Goal: Task Accomplishment & Management: Complete application form

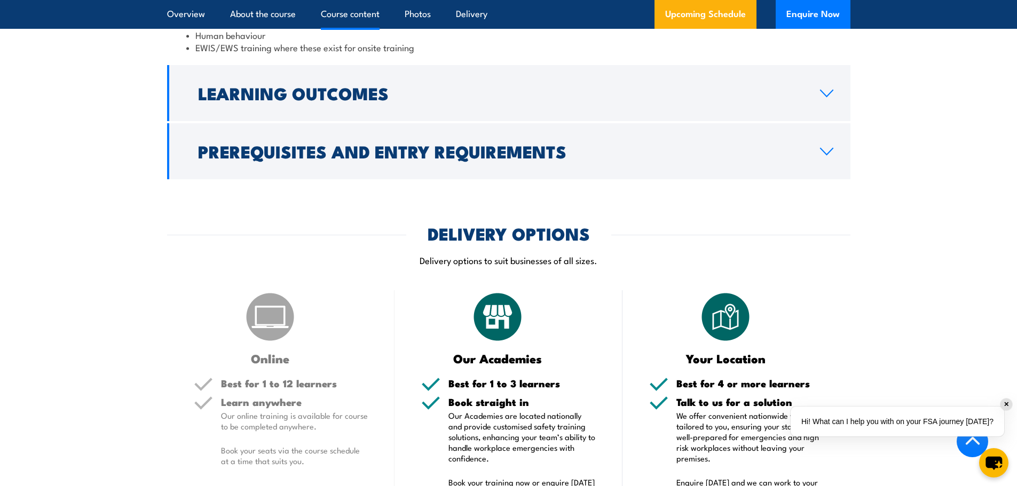
scroll to position [1281, 0]
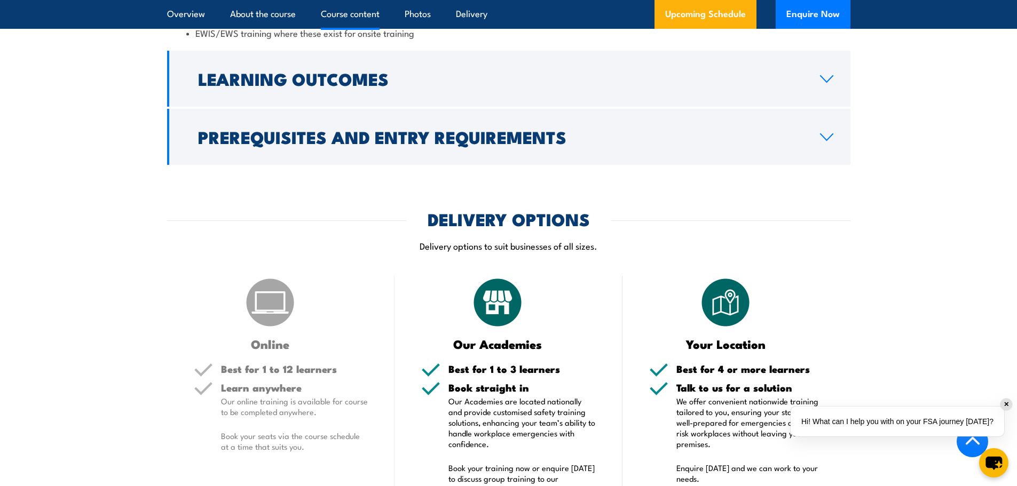
click at [288, 364] on h5 "Best for 1 to 12 learners" at bounding box center [294, 369] width 147 height 10
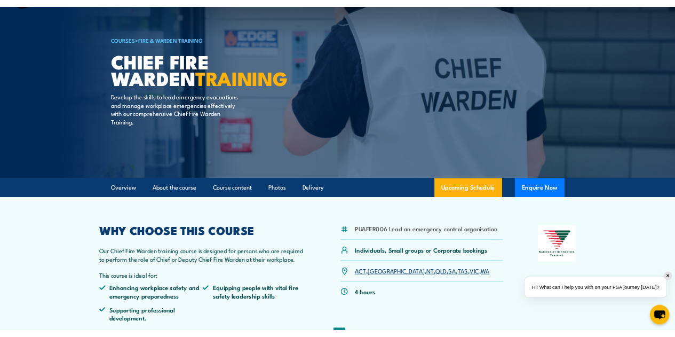
scroll to position [0, 0]
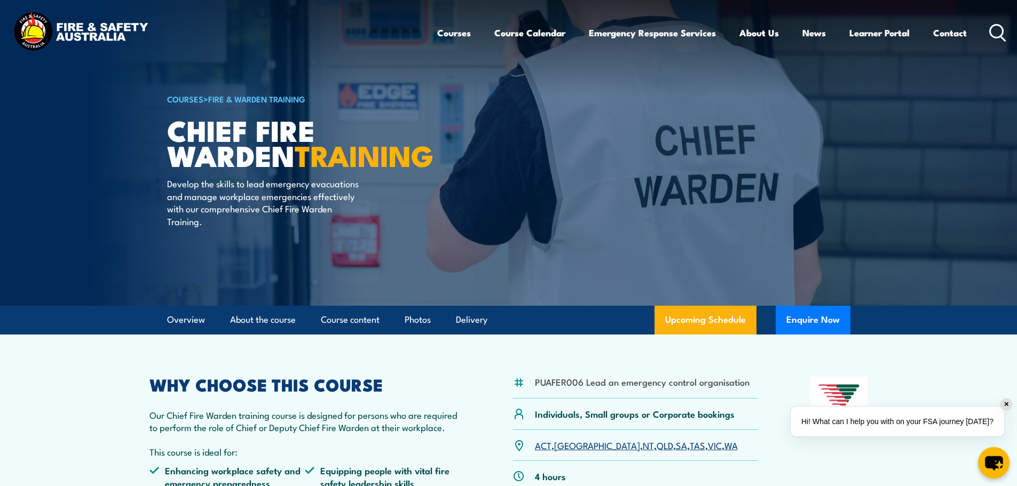
click at [995, 463] on icon "chat-button" at bounding box center [994, 463] width 18 height 14
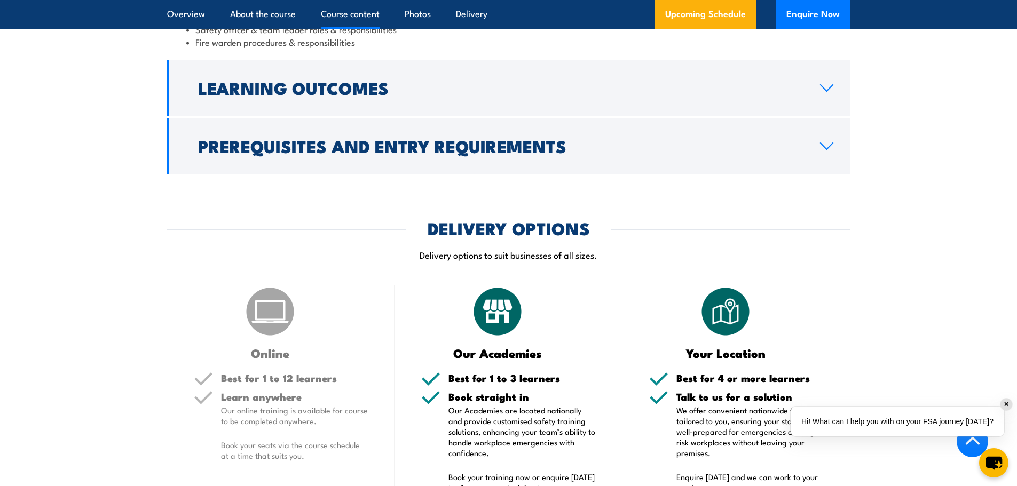
scroll to position [1388, 0]
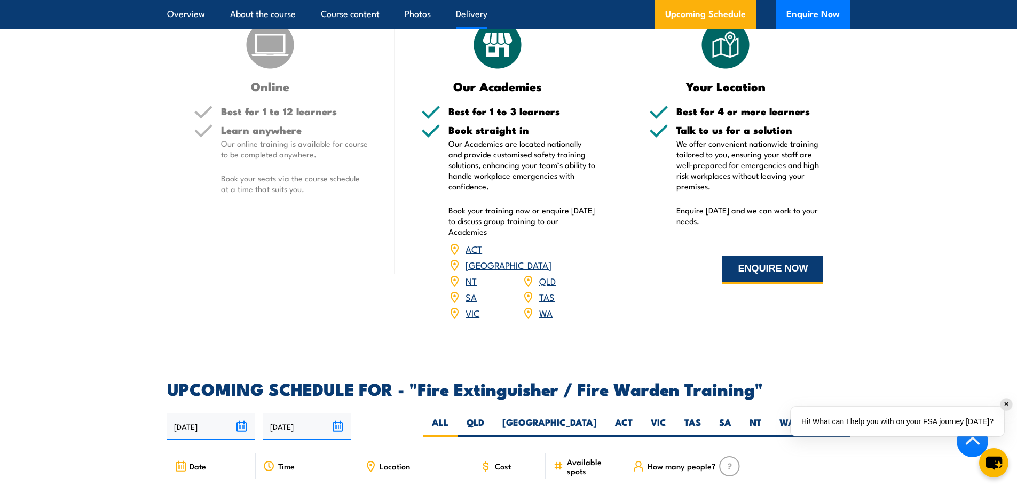
click at [746, 274] on button "ENQUIRE NOW" at bounding box center [772, 270] width 101 height 29
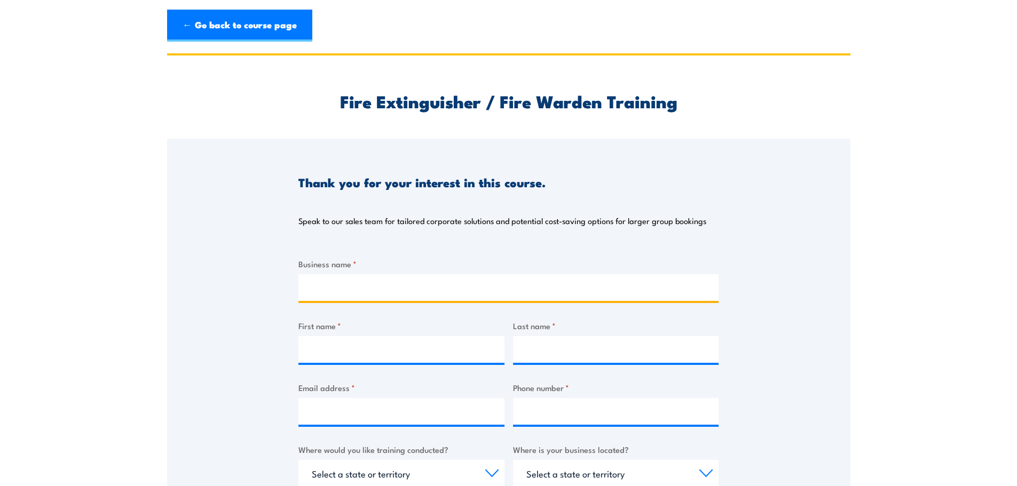
click at [344, 295] on input "Business name *" at bounding box center [508, 287] width 420 height 27
type input "World Vision Australia"
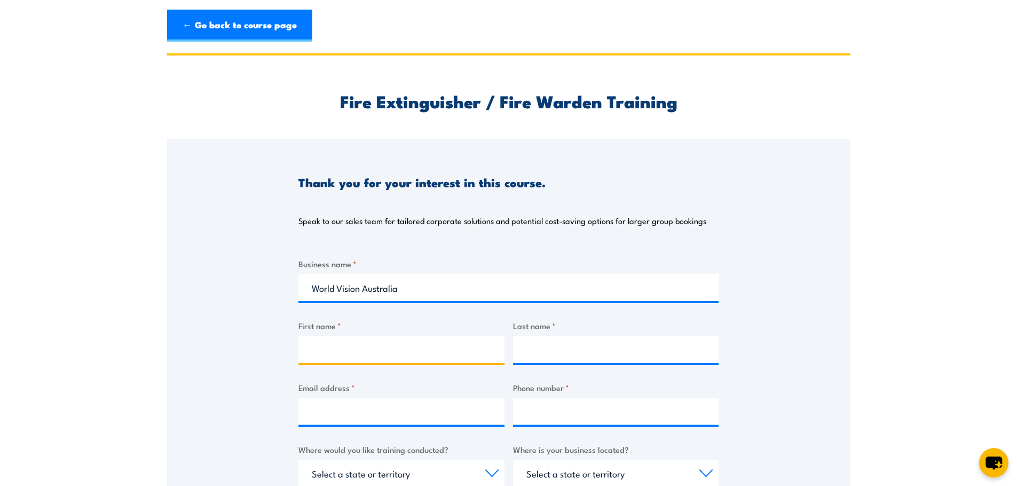
click at [316, 350] on input "First name *" at bounding box center [401, 349] width 206 height 27
type input "[PERSON_NAME]"
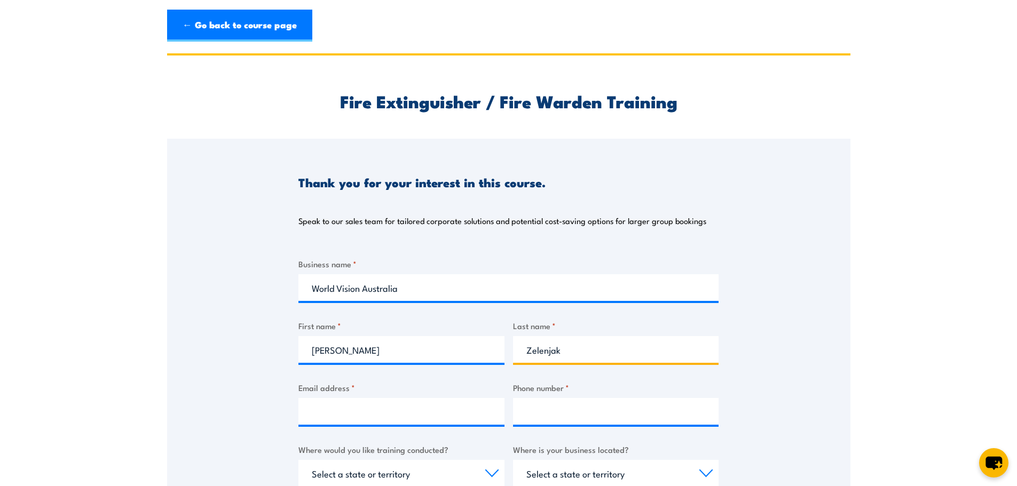
type input "Zelenjak"
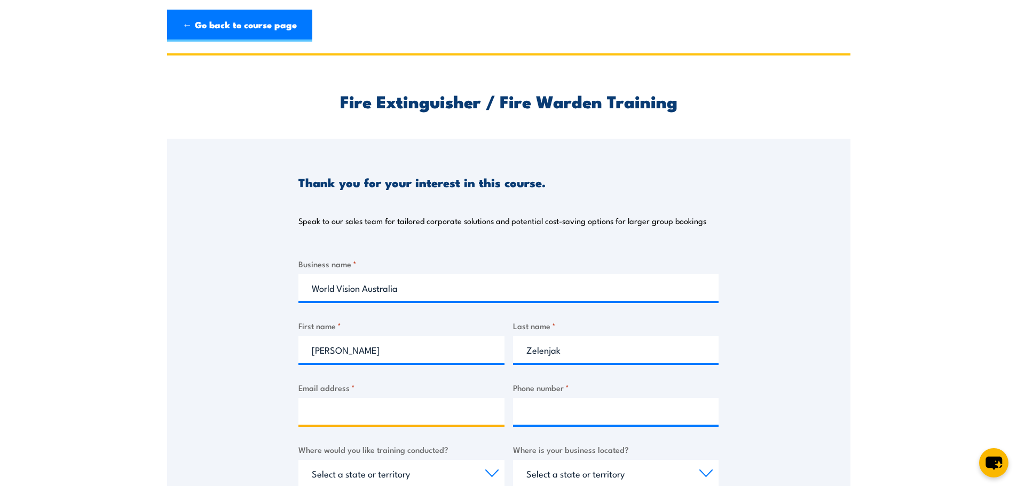
click at [329, 412] on input "Email address *" at bounding box center [401, 411] width 206 height 27
type input "[EMAIL_ADDRESS][DOMAIN_NAME]"
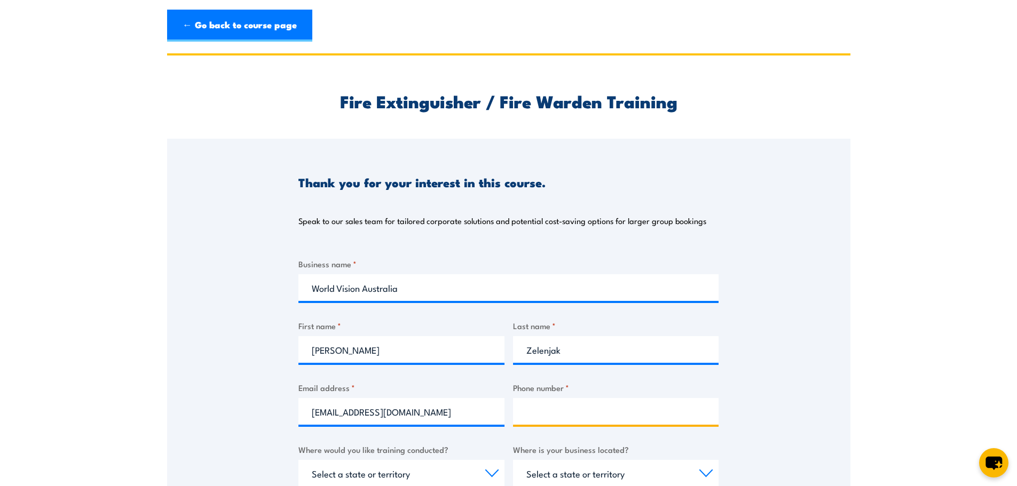
click at [545, 418] on input "Phone number *" at bounding box center [616, 411] width 206 height 27
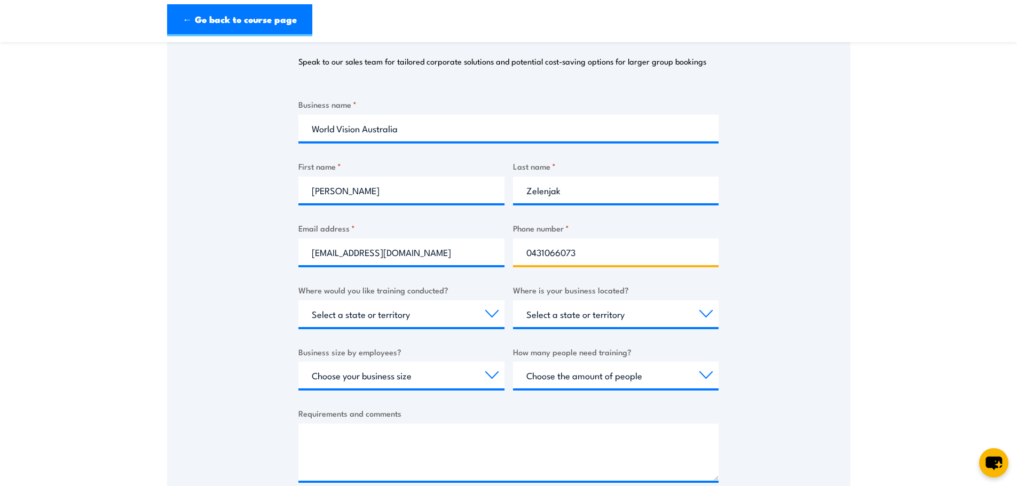
scroll to position [160, 0]
type input "0431066073"
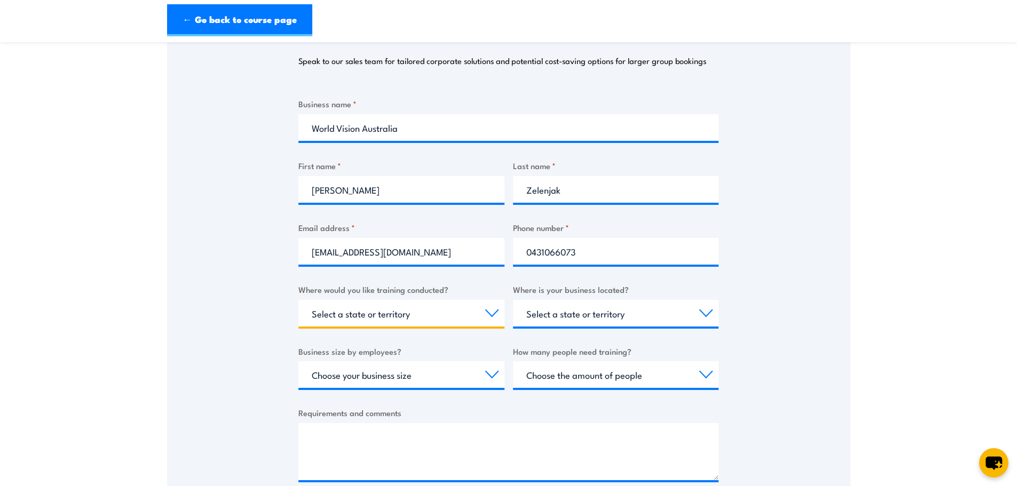
click at [431, 311] on select "Select a state or territory Nationally - multiple locations [GEOGRAPHIC_DATA] […" at bounding box center [401, 313] width 206 height 27
select select "NT"
click at [298, 300] on select "Select a state or territory Nationally - multiple locations [GEOGRAPHIC_DATA] […" at bounding box center [401, 313] width 206 height 27
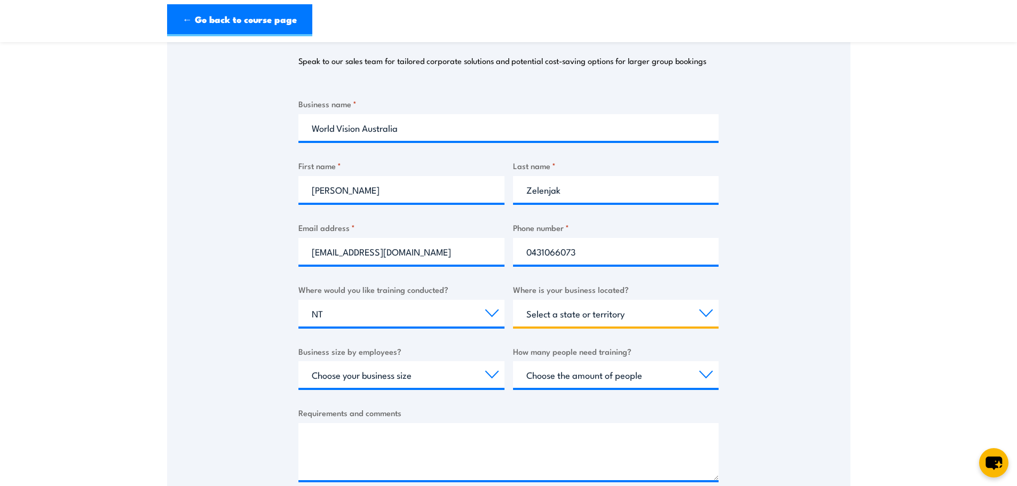
click at [593, 319] on select "Select a state or territory [GEOGRAPHIC_DATA] [GEOGRAPHIC_DATA] [GEOGRAPHIC_DAT…" at bounding box center [616, 313] width 206 height 27
select select "VIC"
click at [513, 300] on select "Select a state or territory [GEOGRAPHIC_DATA] [GEOGRAPHIC_DATA] [GEOGRAPHIC_DAT…" at bounding box center [616, 313] width 206 height 27
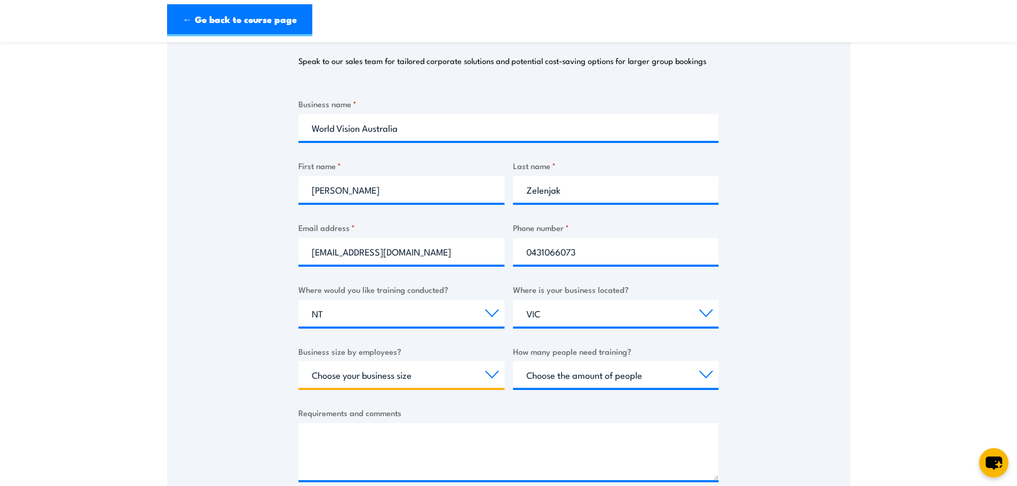
click at [441, 379] on select "Choose your business size 1 to 19 20 to 199 200+" at bounding box center [401, 374] width 206 height 27
select select "200+"
click at [298, 361] on select "Choose your business size 1 to 19 20 to 199 200+" at bounding box center [401, 374] width 206 height 27
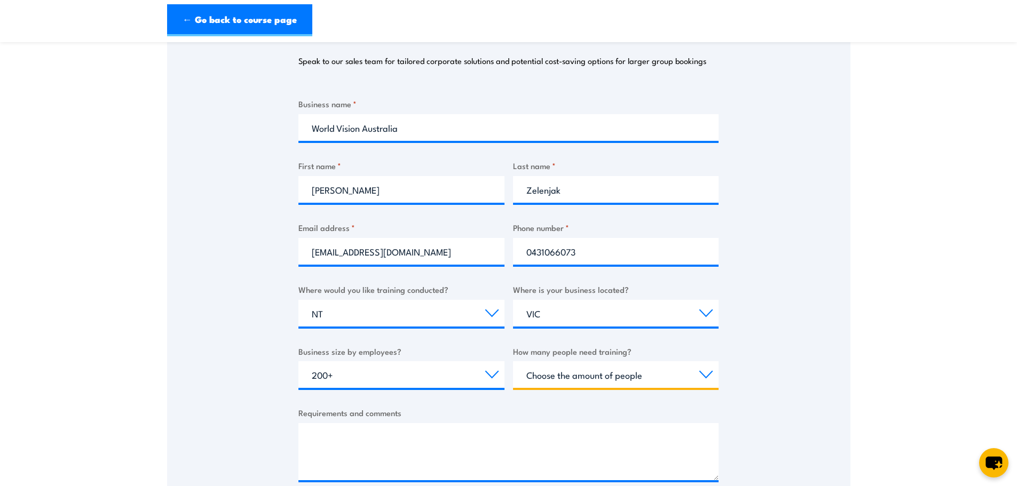
click at [574, 381] on select "Choose the amount of people 1 to 4 5 to 19 20+" at bounding box center [616, 374] width 206 height 27
select select "1 to 4"
click at [513, 361] on select "Choose the amount of people 1 to 4 5 to 19 20+" at bounding box center [616, 374] width 206 height 27
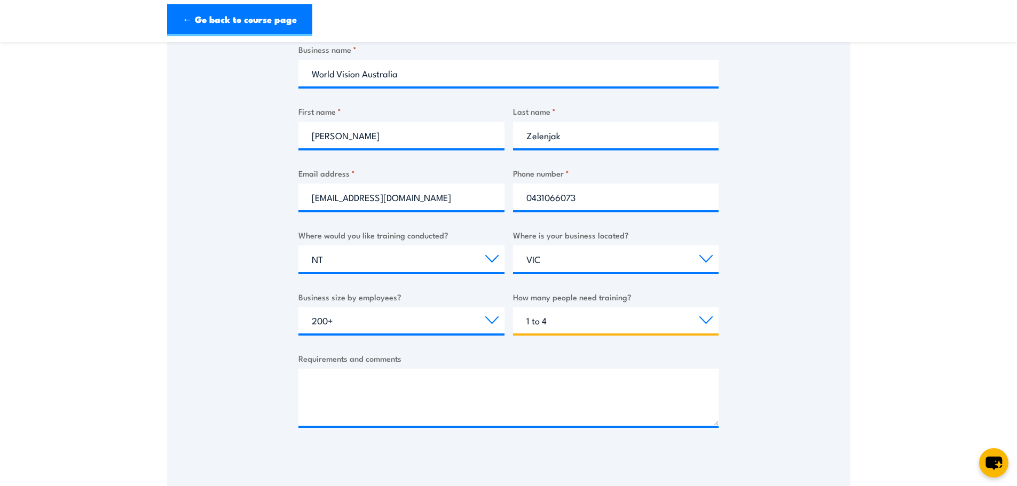
scroll to position [320, 0]
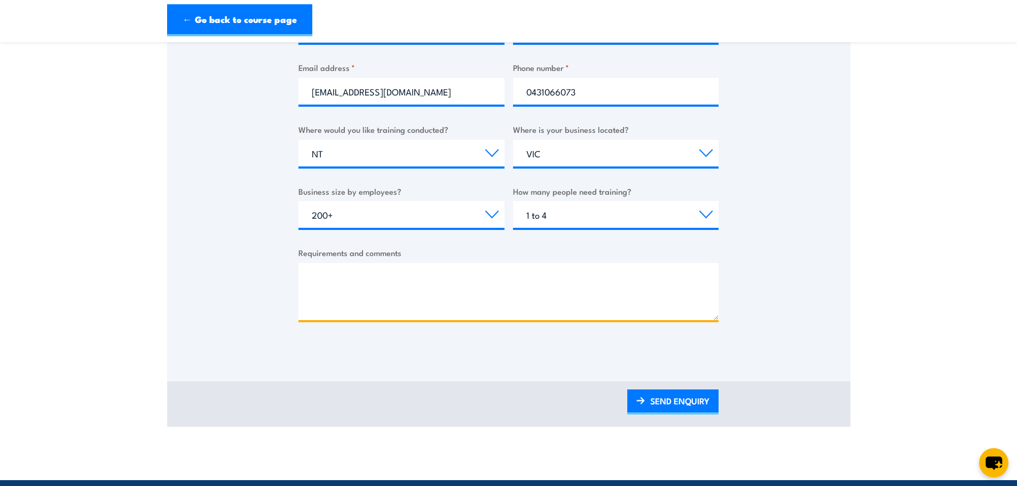
click at [378, 275] on textarea "Requirements and comments" at bounding box center [508, 291] width 420 height 57
click at [335, 296] on textarea "Require warden traiing" at bounding box center [508, 291] width 420 height 57
click at [311, 305] on textarea "Require warden traiing" at bounding box center [508, 291] width 420 height 57
click at [340, 300] on textarea "Require chief warden training warden training" at bounding box center [508, 291] width 420 height 57
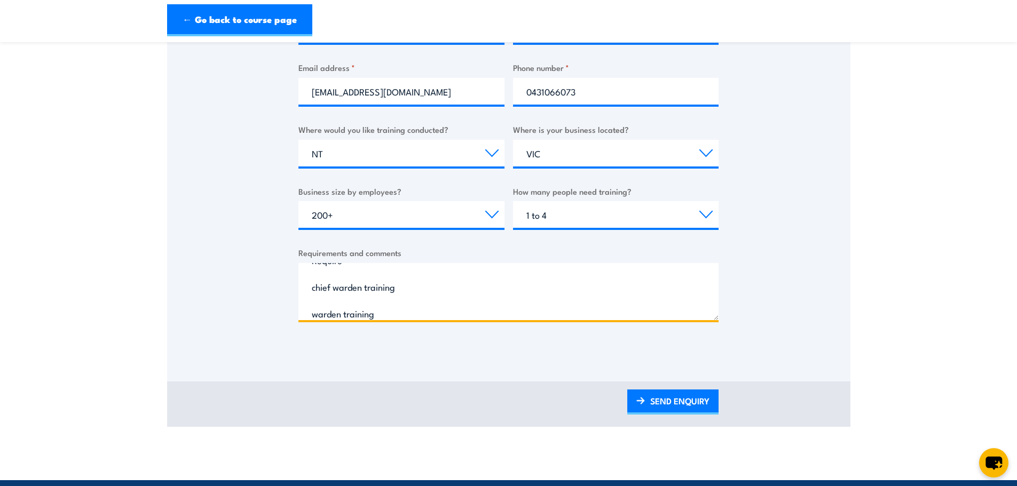
click at [388, 314] on textarea "Require chief warden training warden training" at bounding box center [508, 291] width 420 height 57
click at [370, 286] on textarea "Require chief warden training warden warden training fire extinguisher training…" at bounding box center [508, 291] width 420 height 57
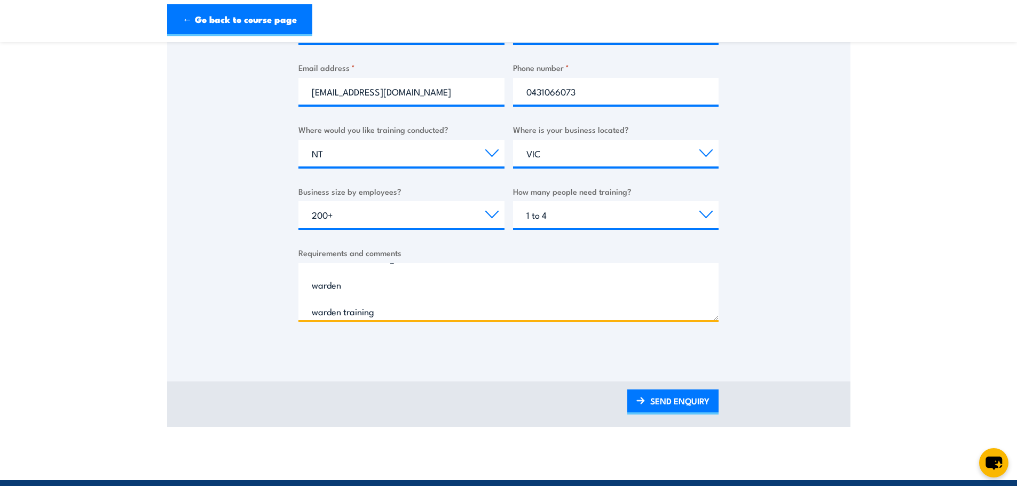
scroll to position [0, 0]
click at [370, 279] on textarea "Require chief warden training warden warden training fire extinguisher training…" at bounding box center [508, 291] width 420 height 57
click at [341, 313] on textarea "Require on site training: NT loation: WA loaction: chief warden training warden…" at bounding box center [508, 291] width 420 height 57
click at [333, 285] on textarea "Require on site training: NT loation: [GEOGRAPHIC_DATA] location: chief warden …" at bounding box center [508, 291] width 420 height 57
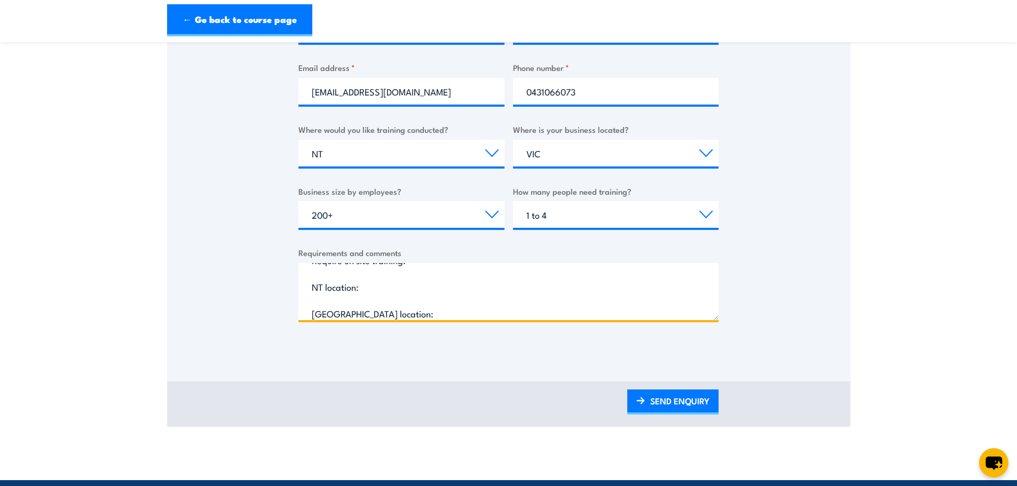
click at [377, 289] on textarea "Require on site training: NT location: [GEOGRAPHIC_DATA] location: chief warden…" at bounding box center [508, 291] width 420 height 57
click at [366, 315] on textarea "Require on site training: NT location: [GEOGRAPHIC_DATA] location: chief warden…" at bounding box center [508, 291] width 420 height 57
click at [382, 297] on textarea "Require on site training: NT location: [GEOGRAPHIC_DATA] location: chief warden…" at bounding box center [508, 291] width 420 height 57
paste textarea "[STREET_ADDRESS][PERSON_NAME]"
click at [420, 290] on textarea "Require on site training: NT location: [STREET_ADDRESS][PERSON_NAME] [GEOGRAPHI…" at bounding box center [508, 291] width 420 height 57
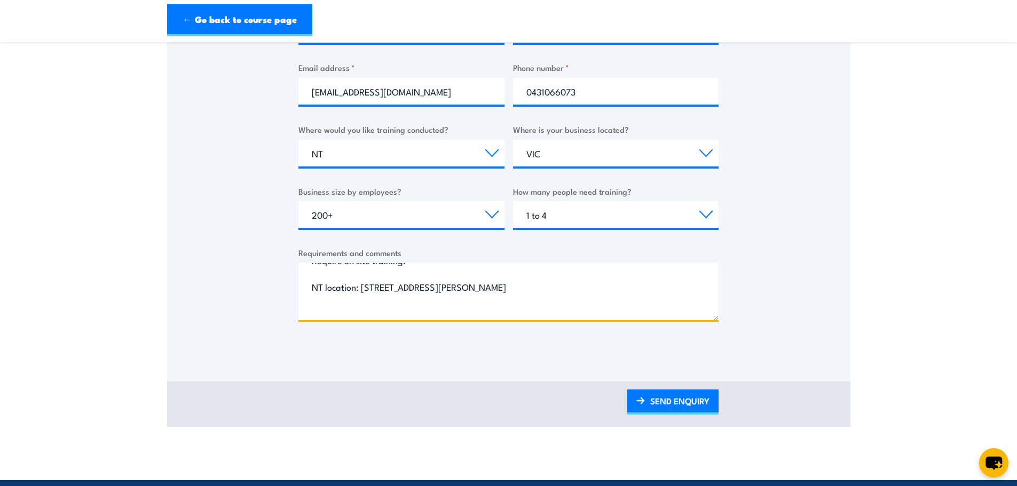
click at [484, 291] on textarea "Require on site training: NT location: [STREET_ADDRESS][PERSON_NAME] [GEOGRAPHI…" at bounding box center [508, 291] width 420 height 57
click at [425, 306] on textarea "Require on site training: NT location: [STREET_ADDRESS][PERSON_NAME] [GEOGRAPHI…" at bounding box center [508, 291] width 420 height 57
click at [369, 289] on textarea "Require on site training: NT location: [STREET_ADDRESS][PERSON_NAME] [GEOGRAPHI…" at bounding box center [508, 291] width 420 height 57
paste textarea "[STREET_ADDRESS]"
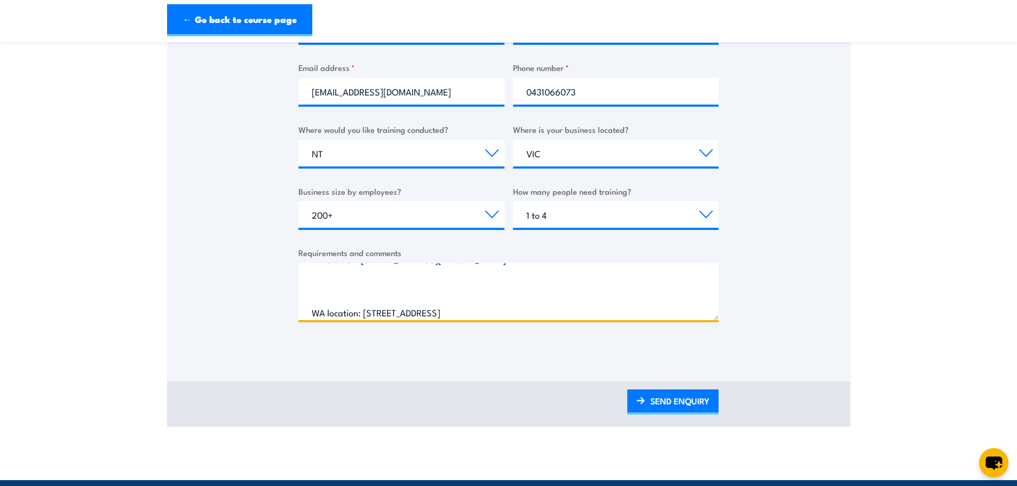
scroll to position [43, 0]
click at [432, 315] on textarea "Require on site training: NT location: [STREET_ADDRESS][PERSON_NAME] WA locatio…" at bounding box center [508, 291] width 420 height 57
click at [457, 273] on textarea "Require on site training: NT location: [STREET_ADDRESS][PERSON_NAME] WA locatio…" at bounding box center [508, 291] width 420 height 57
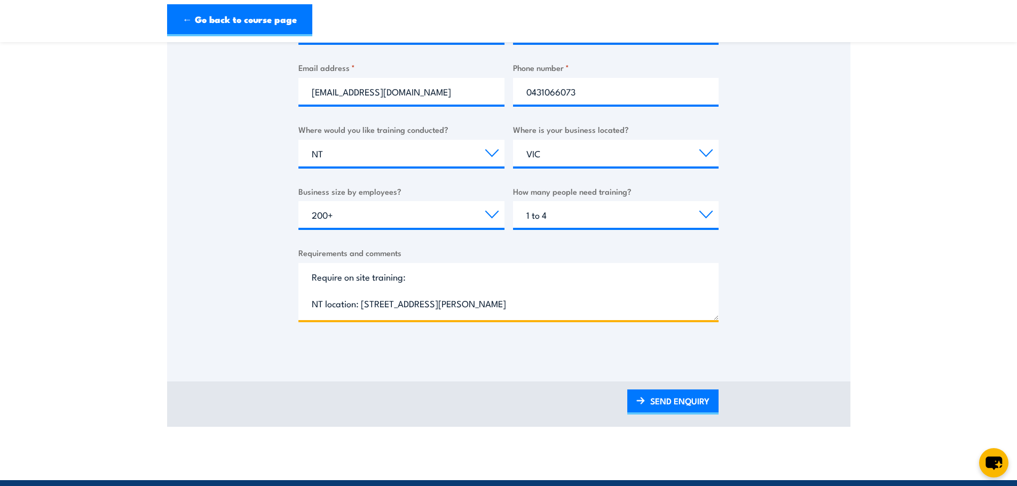
click at [429, 275] on textarea "Require on site training: NT location: [STREET_ADDRESS][PERSON_NAME] WA locatio…" at bounding box center [508, 291] width 420 height 57
click at [415, 284] on textarea "Require on site training for approx 5 staff at each location. NT location: [STR…" at bounding box center [508, 291] width 420 height 57
click at [399, 280] on textarea "Require on site training for approx 5 staff at each location. NT location: [STR…" at bounding box center [508, 291] width 420 height 57
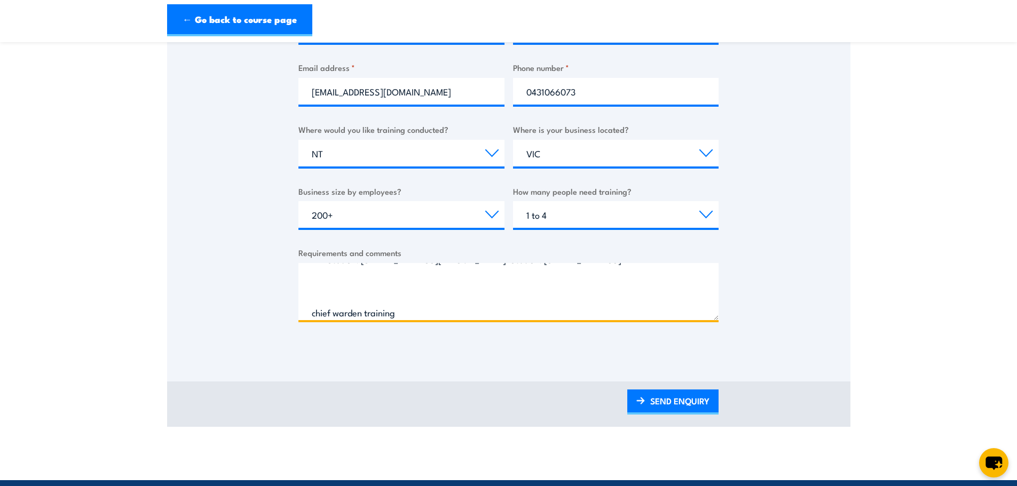
scroll to position [70, 0]
click at [375, 291] on textarea "Require on site training for approx 5 staff at each location. NT location: [STR…" at bounding box center [508, 291] width 420 height 57
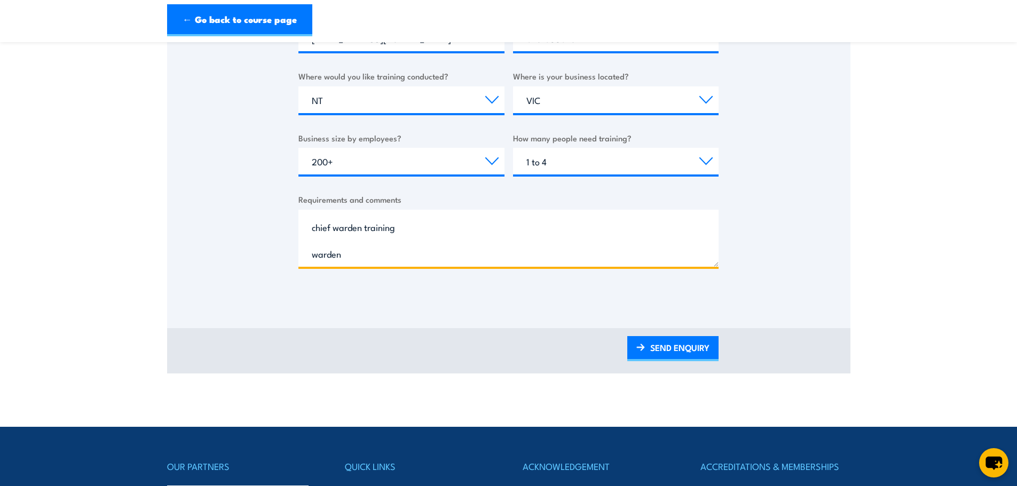
scroll to position [84, 0]
drag, startPoint x: 416, startPoint y: 258, endPoint x: 311, endPoint y: 255, distance: 105.7
click at [311, 255] on textarea "Require on site training for approx 5 staff at each location. NT location: [STR…" at bounding box center [508, 238] width 420 height 57
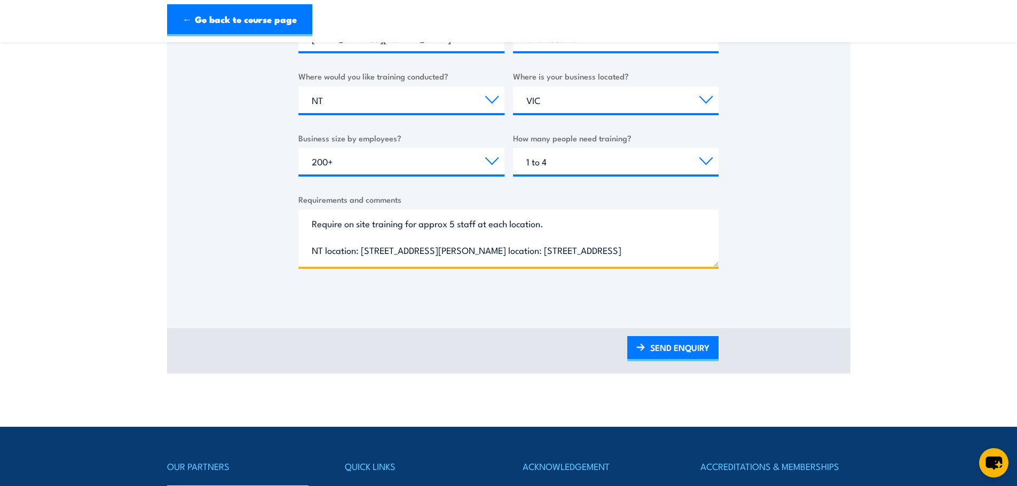
scroll to position [0, 0]
click at [580, 224] on textarea "Require on site training for approx 5 staff at each location. NT location: [STR…" at bounding box center [508, 238] width 420 height 57
paste textarea "chief warden training warden warden training fire extinguisher training annual …"
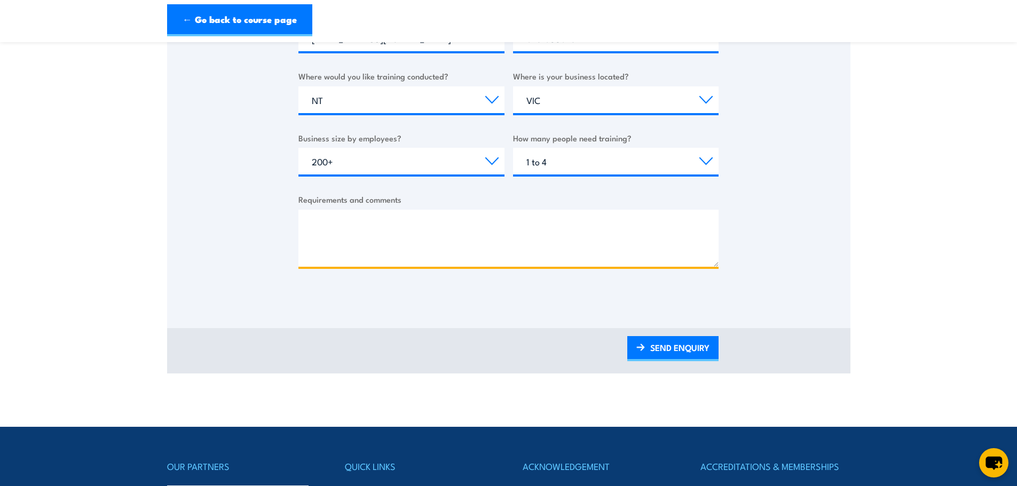
scroll to position [167, 0]
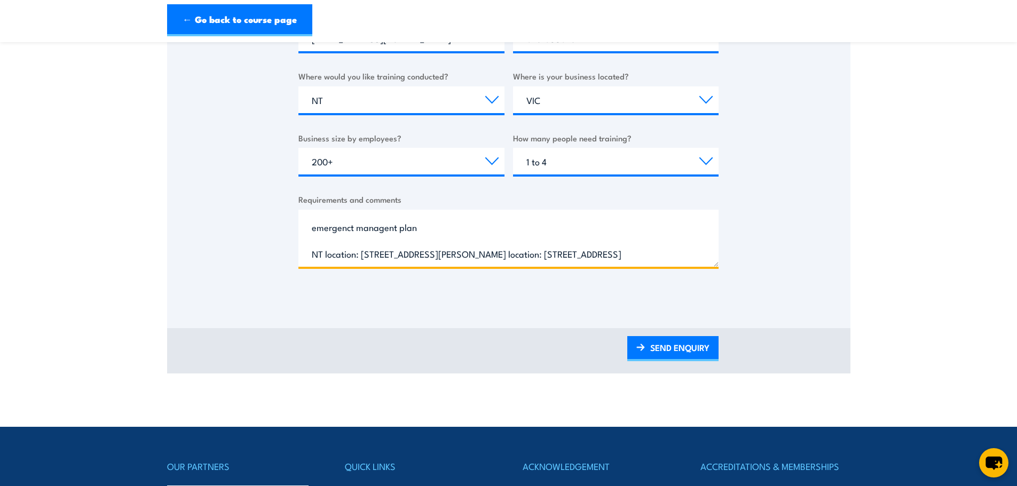
click at [311, 219] on textarea "Require on site training for approx 5 staff at each location covering chief war…" at bounding box center [508, 238] width 420 height 57
click at [320, 218] on textarea "Require on site training for approx 5 staff at each location covering chief war…" at bounding box center [508, 238] width 420 height 57
click at [389, 213] on textarea "Require on site training for approx 5 staff at each location covering chief war…" at bounding box center [508, 238] width 420 height 57
click at [492, 221] on textarea "Require on site training for approx 5 staff at each location covering chief war…" at bounding box center [508, 238] width 420 height 57
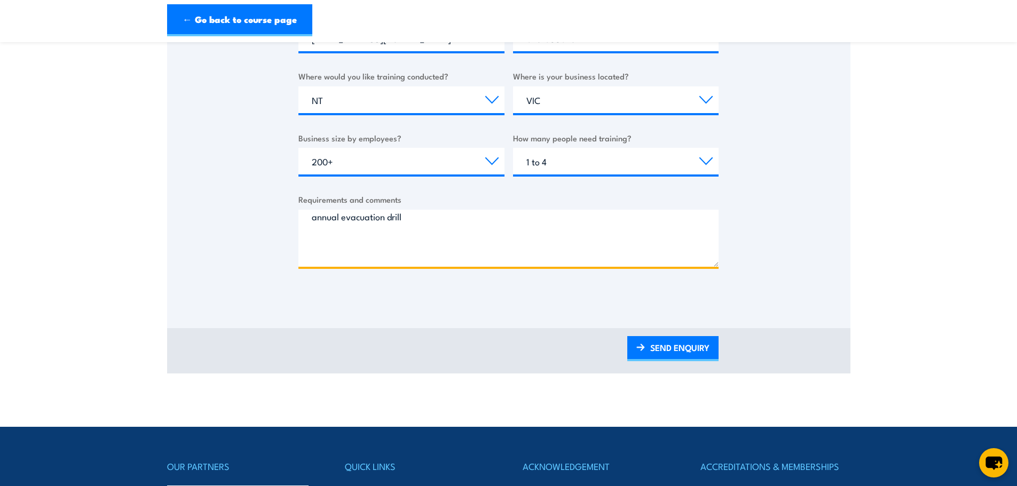
click at [405, 234] on textarea "Require on site training for approx 5 staff at each location covering chief war…" at bounding box center [508, 238] width 420 height 57
click at [409, 240] on textarea "Require on site training for approx 5 staff at each location covering chief war…" at bounding box center [508, 238] width 420 height 57
drag, startPoint x: 506, startPoint y: 224, endPoint x: 487, endPoint y: 224, distance: 18.7
click at [487, 224] on textarea "Require on site training for approx 5 staff at each location covering chief war…" at bounding box center [508, 238] width 420 height 57
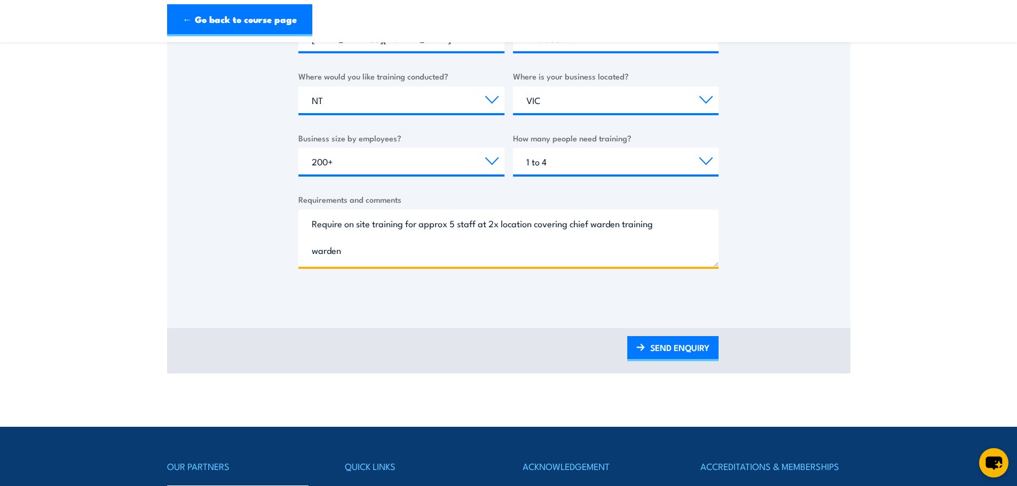
click at [533, 225] on textarea "Require on site training for approx 5 staff at 2x location covering chief warde…" at bounding box center [508, 238] width 420 height 57
click at [554, 249] on textarea "Require on site training for approx 5 staff at 2x locations covering chief ward…" at bounding box center [508, 238] width 420 height 57
click at [574, 225] on textarea "Require on site training for approx 5 staff at 2x locations covering chief ward…" at bounding box center [508, 238] width 420 height 57
click at [605, 225] on textarea "Require on site training for approx 5 staff at 2x locations covering chief ward…" at bounding box center [508, 238] width 420 height 57
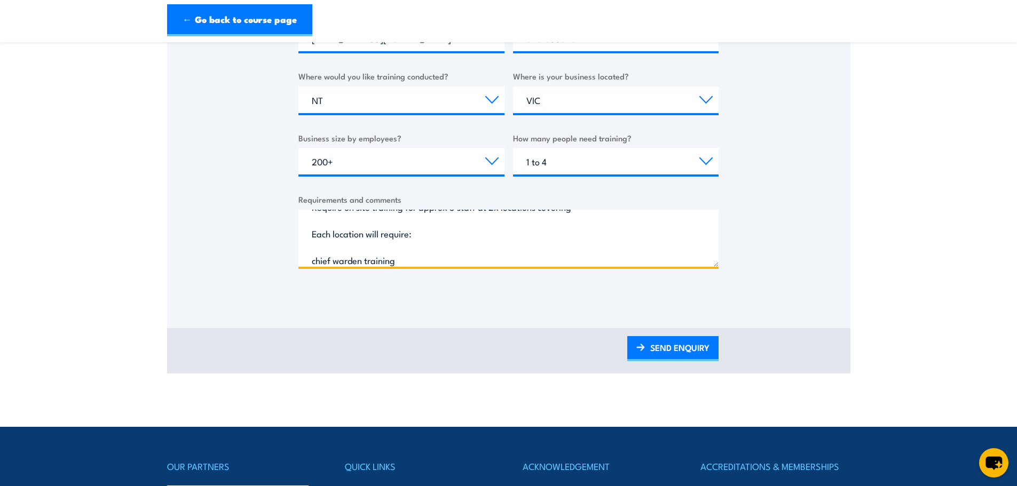
drag, startPoint x: 543, startPoint y: 239, endPoint x: 717, endPoint y: 224, distance: 174.1
click at [562, 237] on textarea "Require on site training for approx 5 staff at 2x locations covering Each locat…" at bounding box center [508, 238] width 420 height 57
drag, startPoint x: 367, startPoint y: 236, endPoint x: 306, endPoint y: 236, distance: 60.8
click at [306, 236] on textarea "Require on site training for approx 5 staff at 2x locations covering Each locat…" at bounding box center [508, 238] width 420 height 57
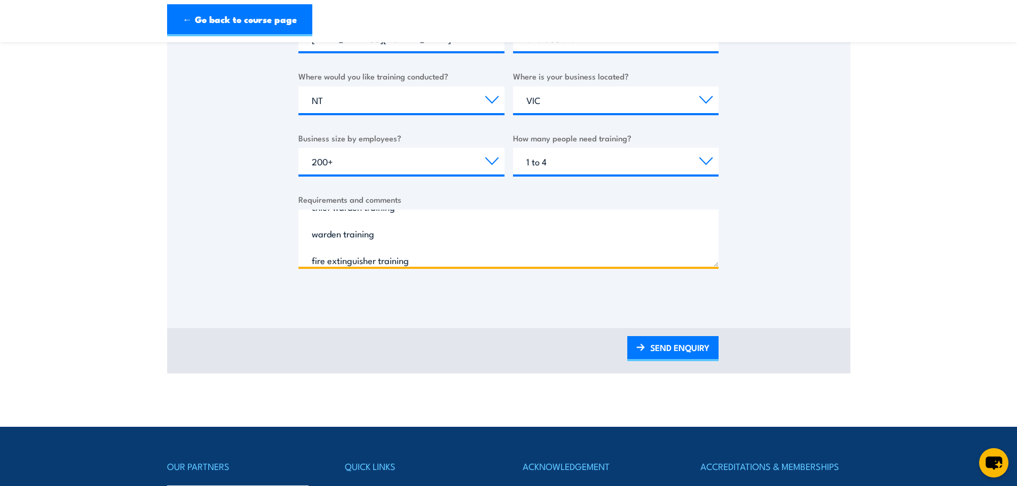
click at [352, 241] on textarea "Require on site training for approx 5 staff at 2x locations covering Each locat…" at bounding box center [508, 238] width 420 height 57
drag, startPoint x: 357, startPoint y: 227, endPoint x: 380, endPoint y: 231, distance: 23.2
click at [359, 227] on textarea "Require on site training for approx 5 staff at 2x locations covering Each locat…" at bounding box center [508, 238] width 420 height 57
click at [410, 230] on textarea "Require on site training for approx 5 staff at 2x locations covering Each locat…" at bounding box center [508, 238] width 420 height 57
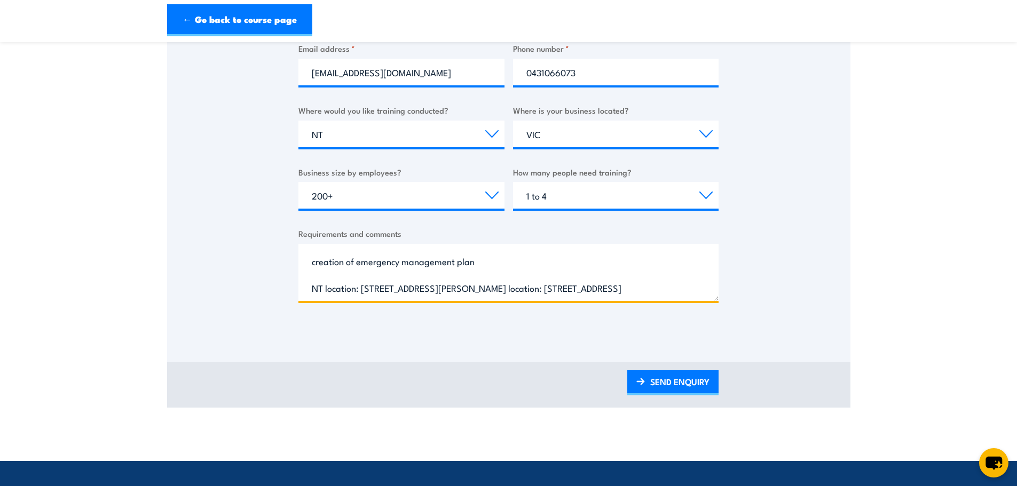
scroll to position [320, 0]
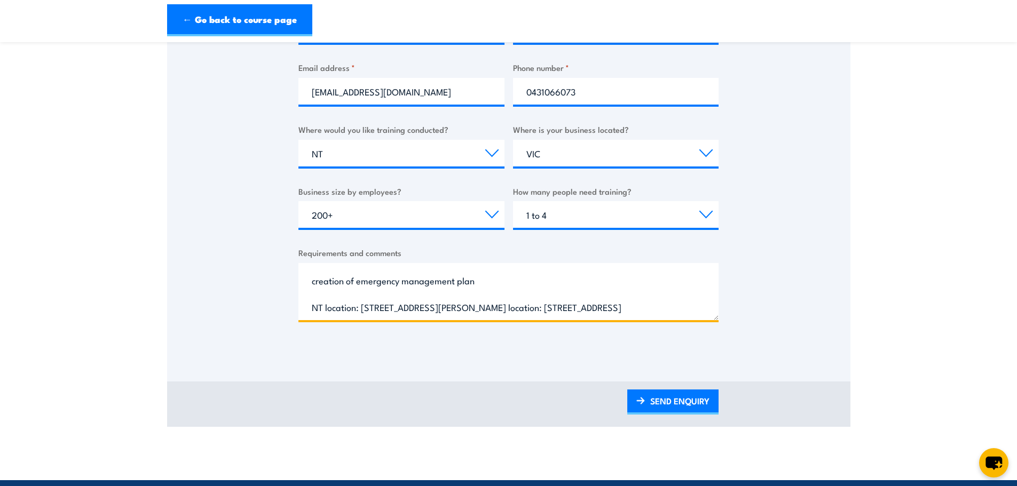
click at [517, 290] on textarea "Require on site training for approx 5 staff at 2x locations covering Each locat…" at bounding box center [508, 291] width 420 height 57
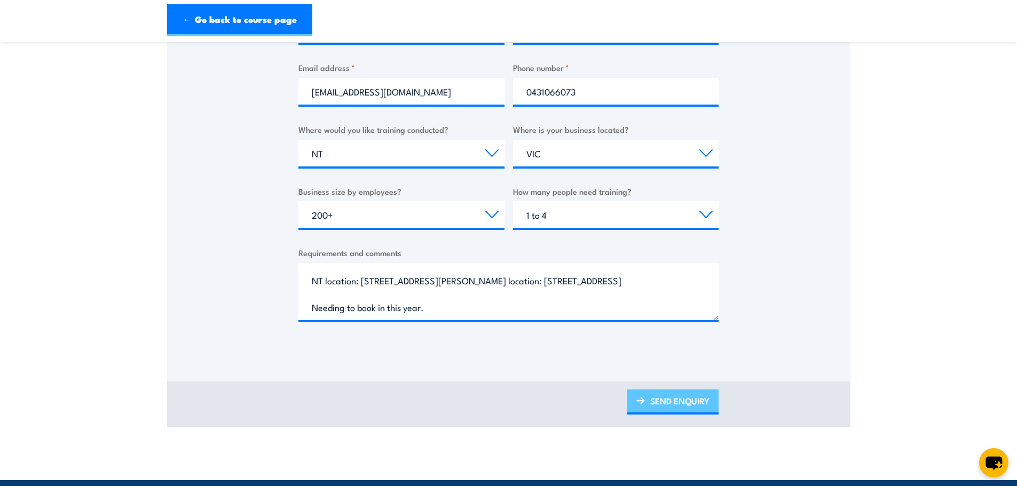
click at [665, 402] on link "SEND ENQUIRY" at bounding box center [672, 402] width 91 height 25
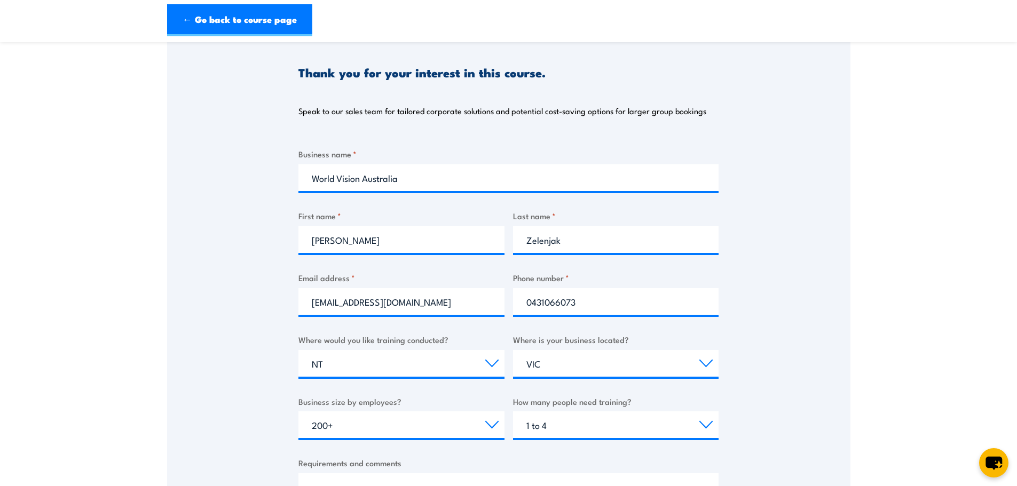
scroll to position [213, 0]
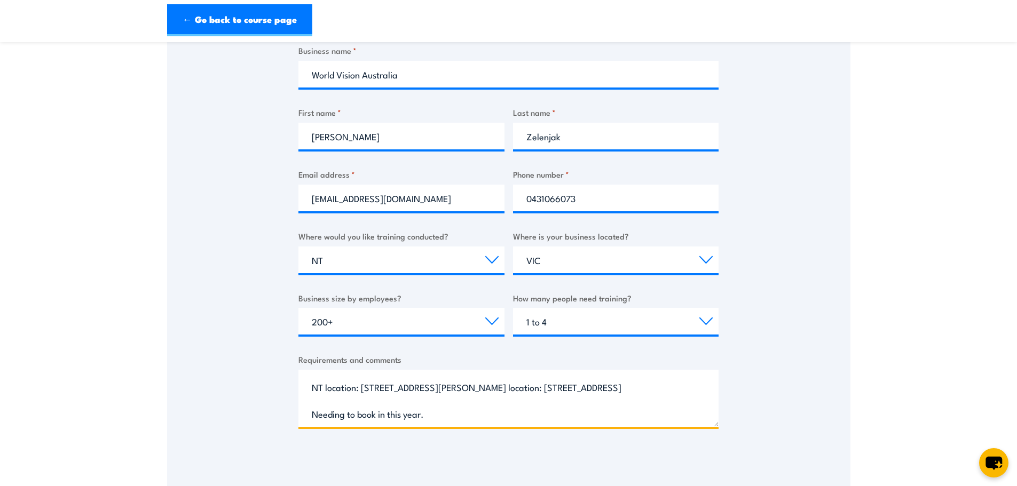
click at [603, 416] on textarea "Require on site training for approx 5 staff at 2x locations covering Each locat…" at bounding box center [508, 398] width 420 height 57
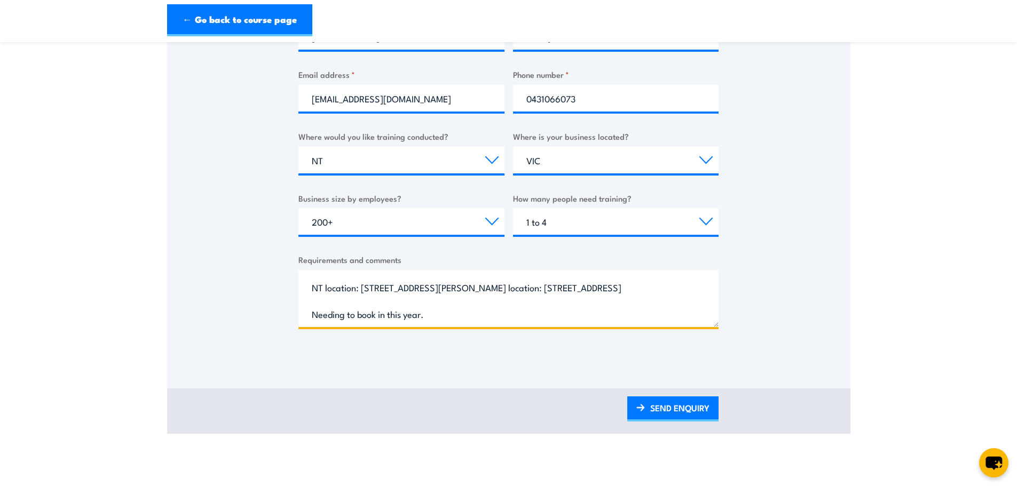
scroll to position [427, 0]
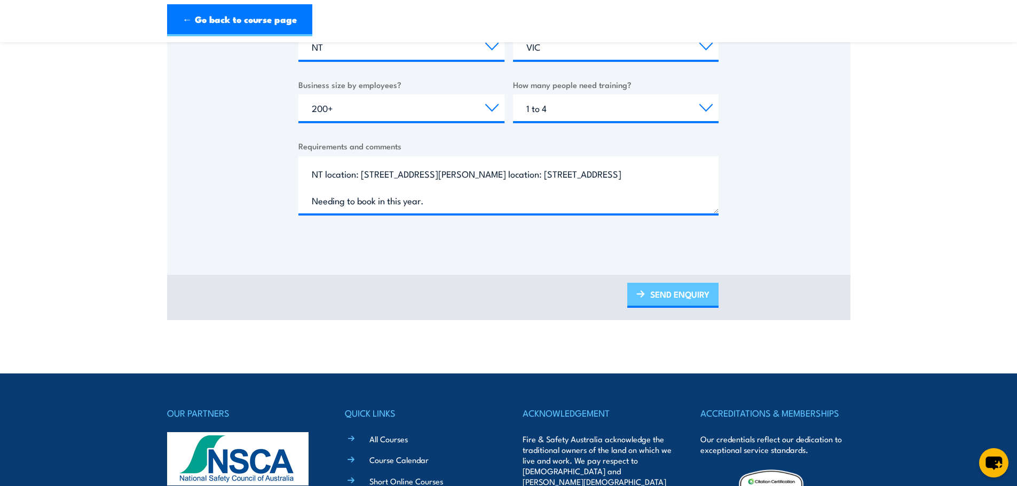
click at [667, 295] on link "SEND ENQUIRY" at bounding box center [672, 295] width 91 height 25
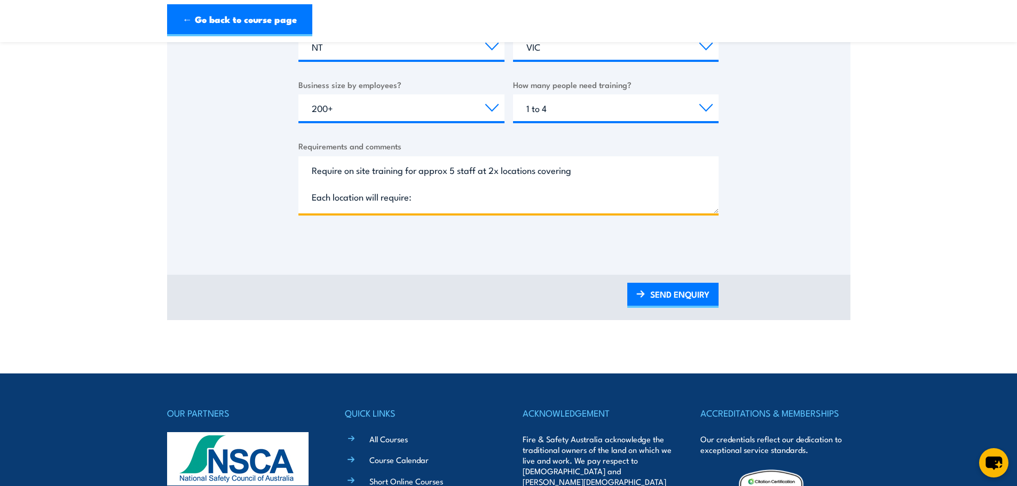
scroll to position [0, 0]
click at [562, 201] on textarea "Require on site training for approx 5 staff at 2x locations covering Each locat…" at bounding box center [508, 184] width 420 height 57
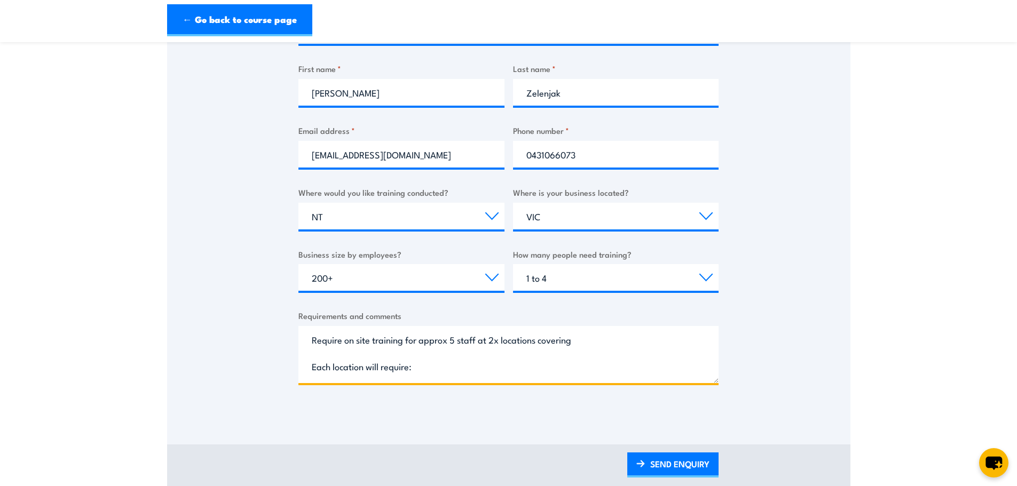
scroll to position [267, 0]
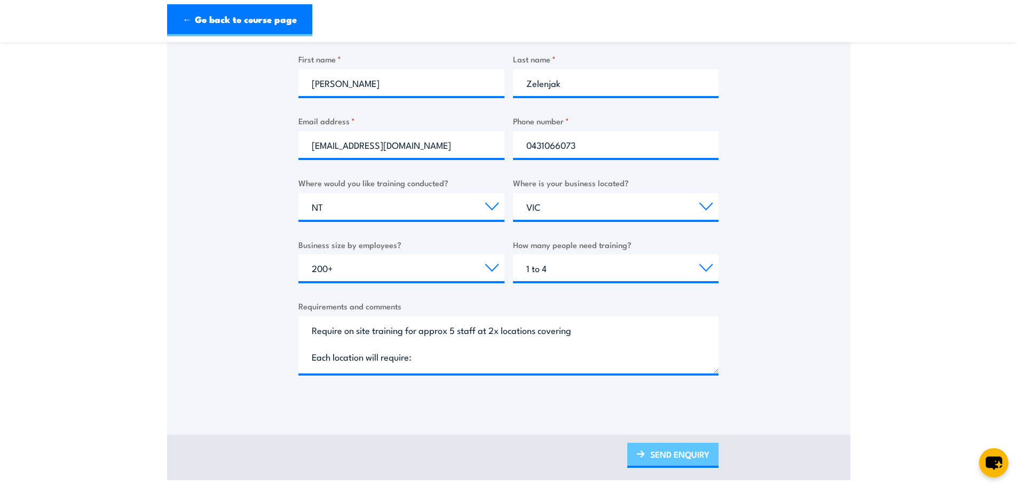
click at [644, 452] on img at bounding box center [640, 453] width 9 height 7
click at [645, 452] on link "SEND ENQUIRY" at bounding box center [672, 455] width 91 height 25
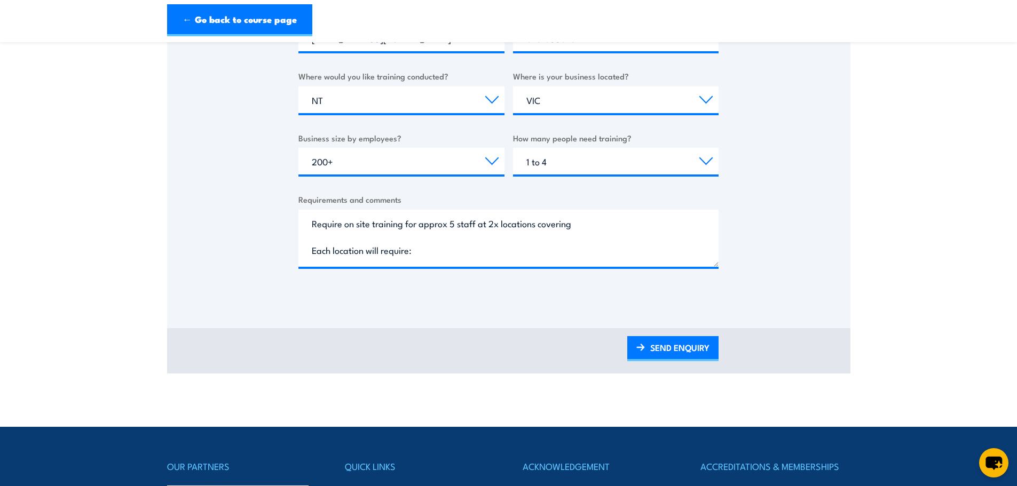
scroll to position [0, 0]
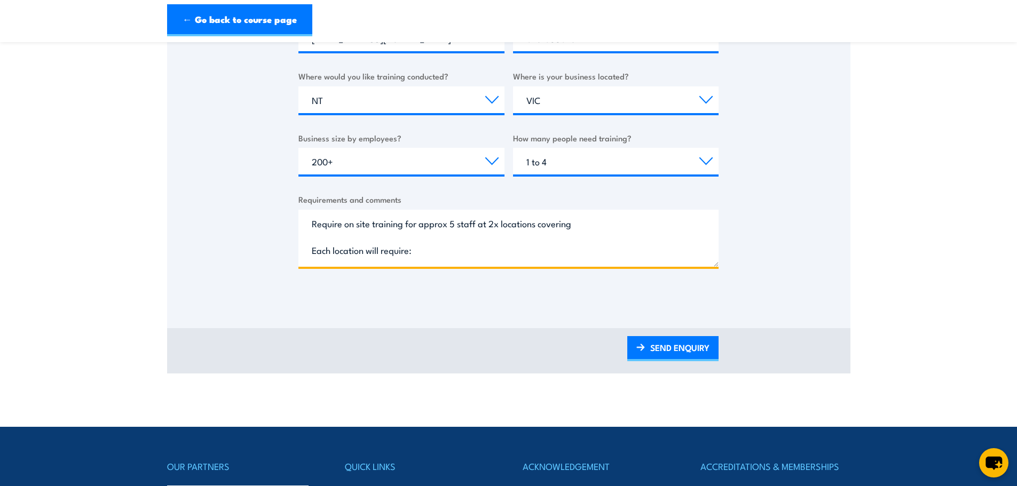
click at [389, 252] on textarea "Require on site training for approx 5 staff at 2x locations covering Each locat…" at bounding box center [508, 238] width 420 height 57
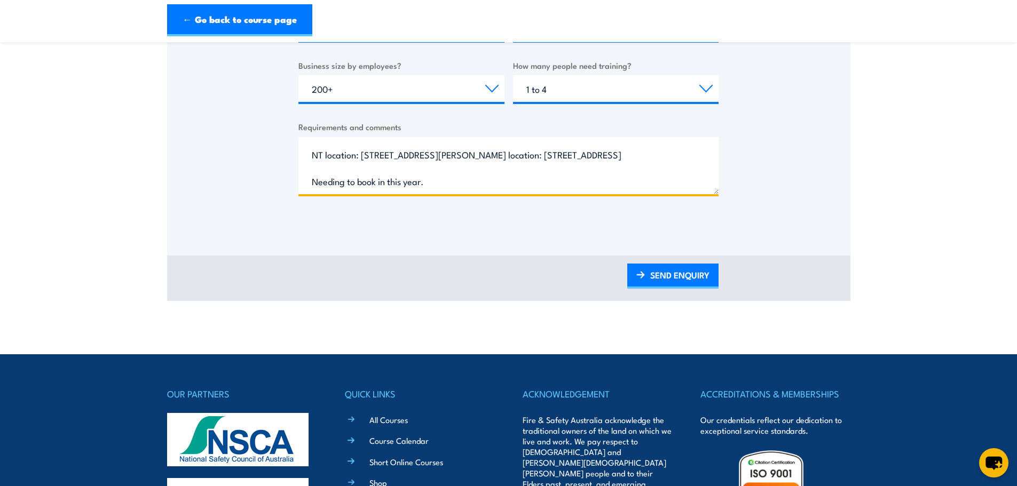
scroll to position [427, 0]
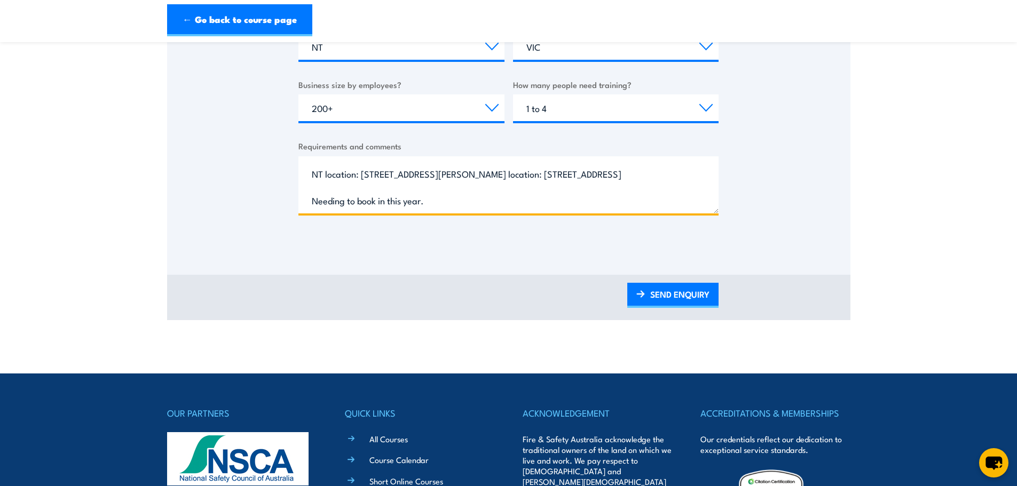
drag, startPoint x: 405, startPoint y: 205, endPoint x: 311, endPoint y: 200, distance: 93.5
click at [311, 200] on textarea "Require on site training for approx 5 staff at 2x locations covering Each locat…" at bounding box center [508, 184] width 420 height 57
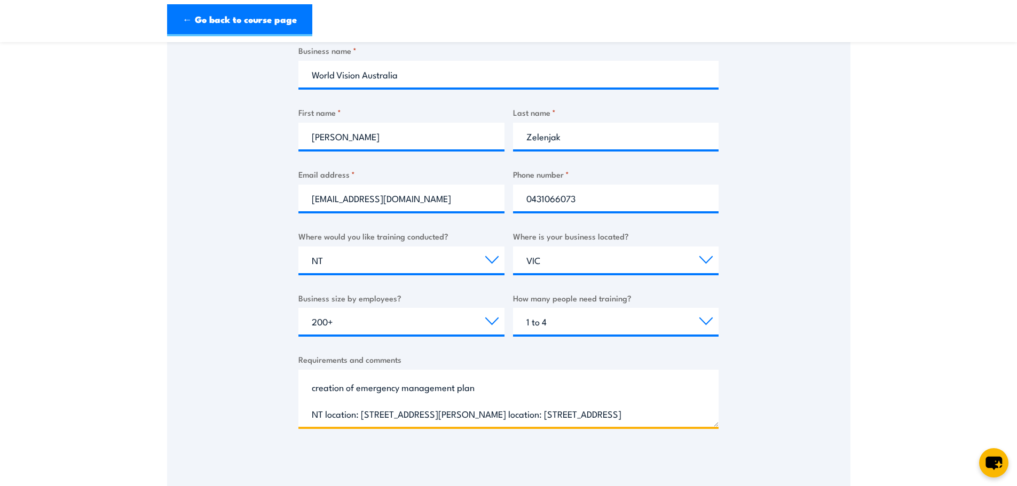
scroll to position [160, 0]
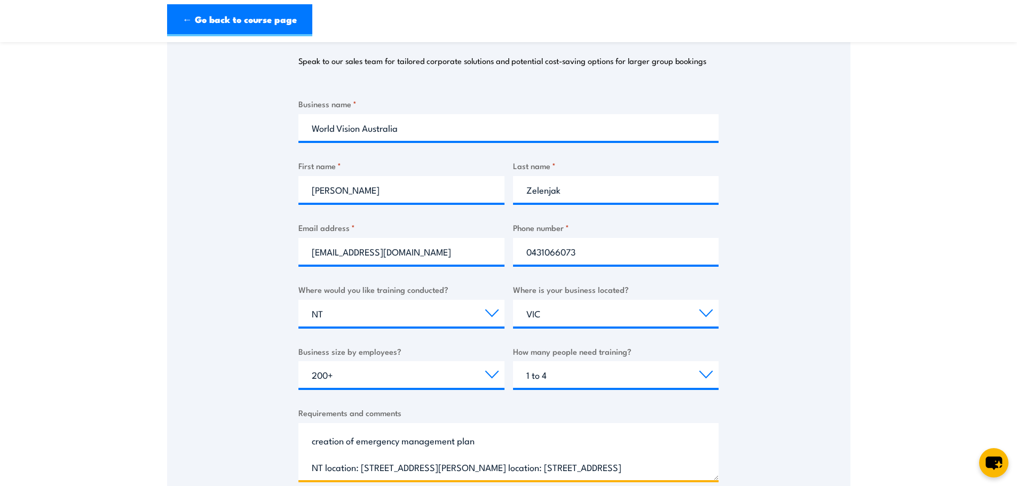
type textarea "Require on site training for approx 5 staff at 2x locations covering Each locat…"
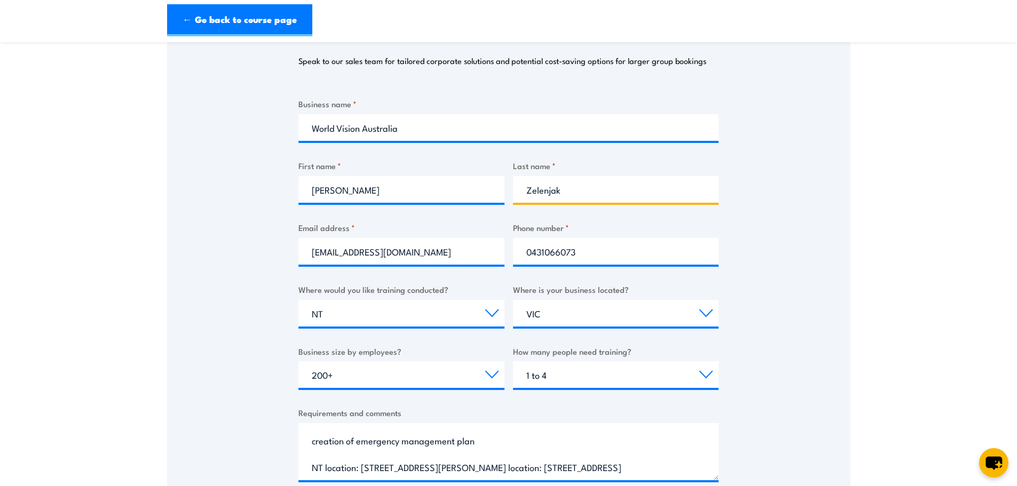
click at [588, 188] on input "Zelenjak" at bounding box center [616, 189] width 206 height 27
click at [406, 329] on div "Business name * World Vision Australia First name * [PERSON_NAME] Last name * […" at bounding box center [508, 298] width 420 height 401
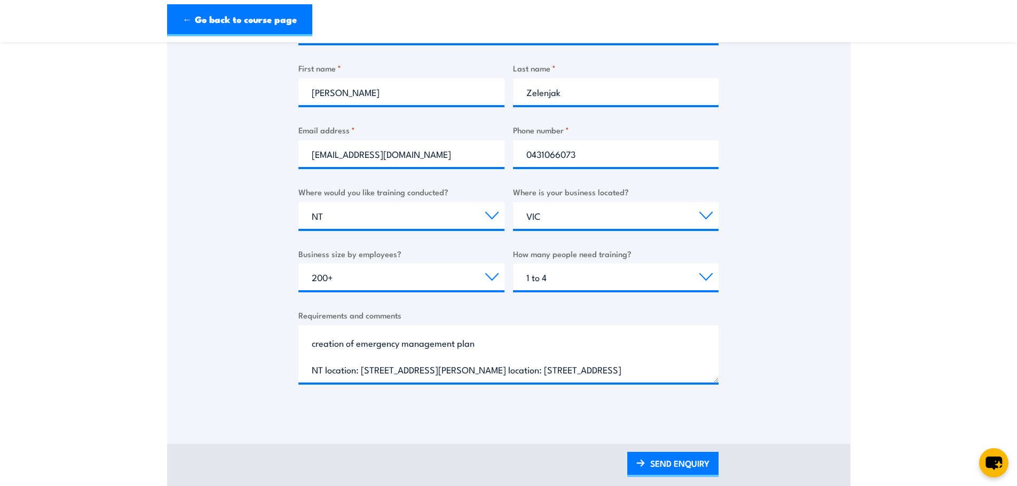
scroll to position [267, 0]
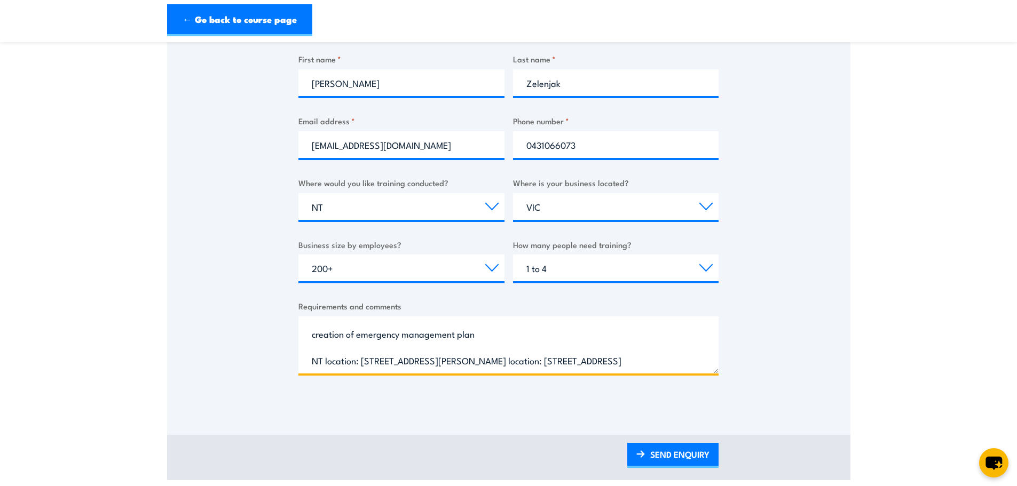
click at [403, 359] on textarea "Require on site training for approx 5 staff at 2x locations covering Each locat…" at bounding box center [508, 344] width 420 height 57
click at [409, 333] on textarea "Require on site training for approx 5 staff at 2x locations covering Each locat…" at bounding box center [508, 344] width 420 height 57
